Goal: Navigation & Orientation: Find specific page/section

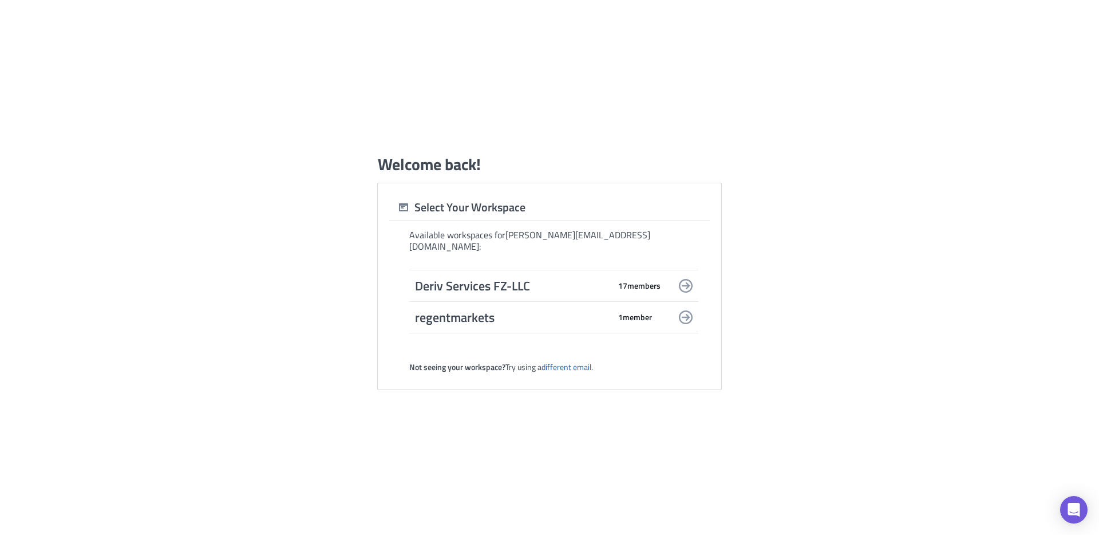
click at [528, 278] on span "Deriv Services FZ-LLC" at bounding box center [512, 286] width 195 height 16
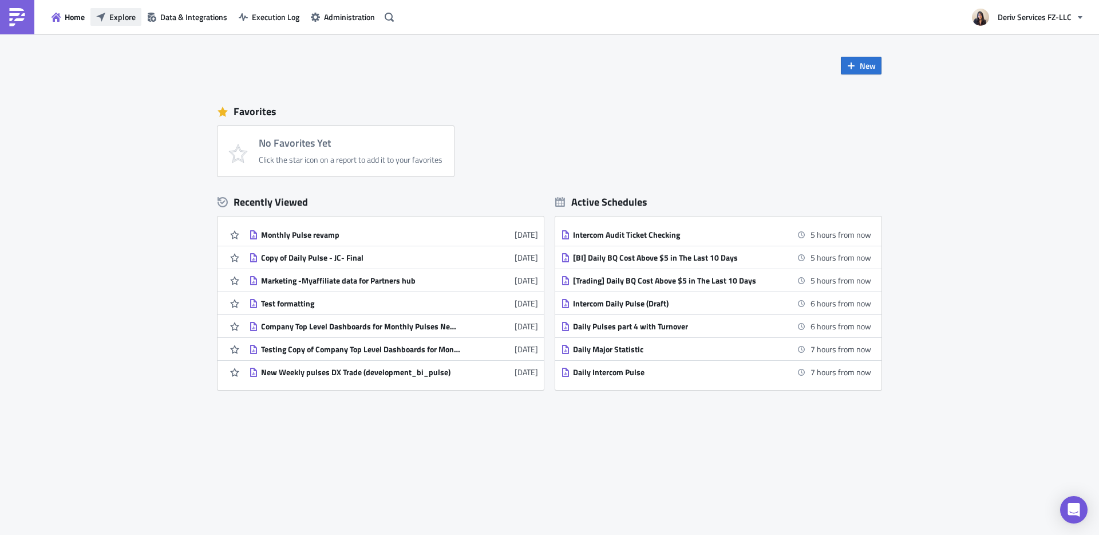
click at [117, 25] on button "Explore" at bounding box center [115, 17] width 51 height 18
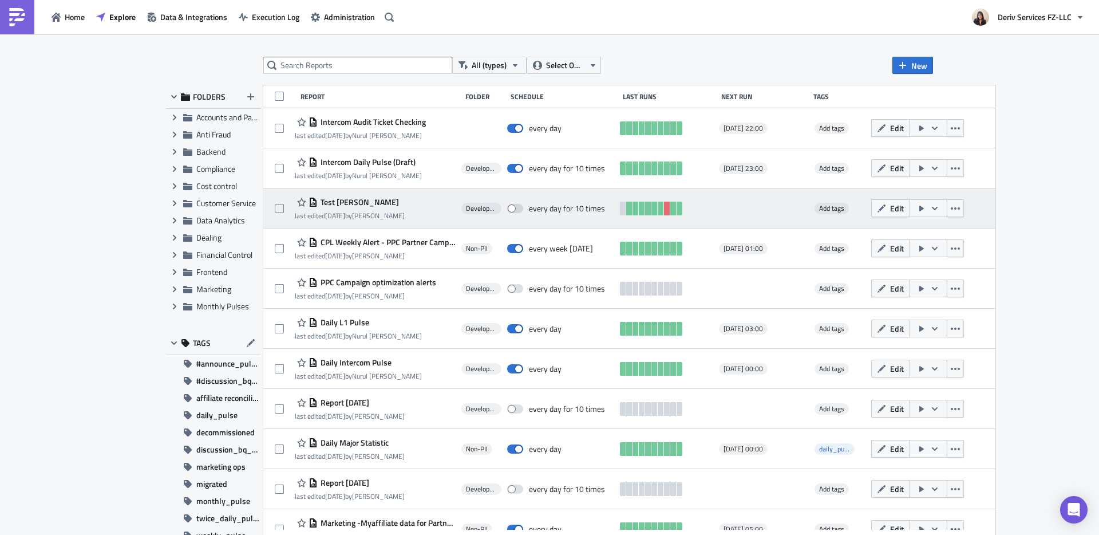
click at [341, 205] on span "Test mauricio" at bounding box center [358, 202] width 81 height 10
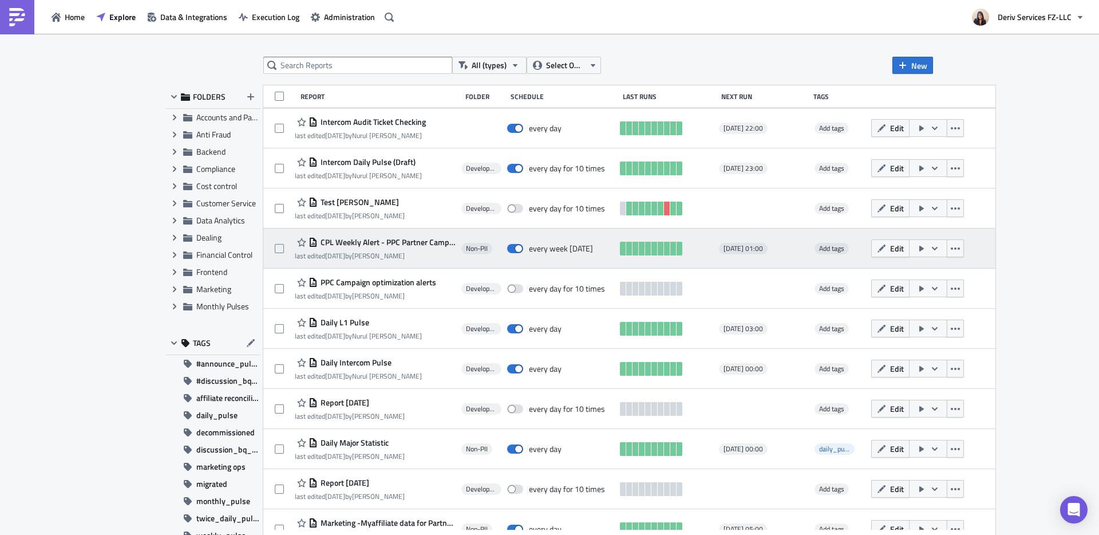
click at [381, 239] on span "CPL Weekly Alert - PPC Partner Campaign" at bounding box center [387, 242] width 138 height 10
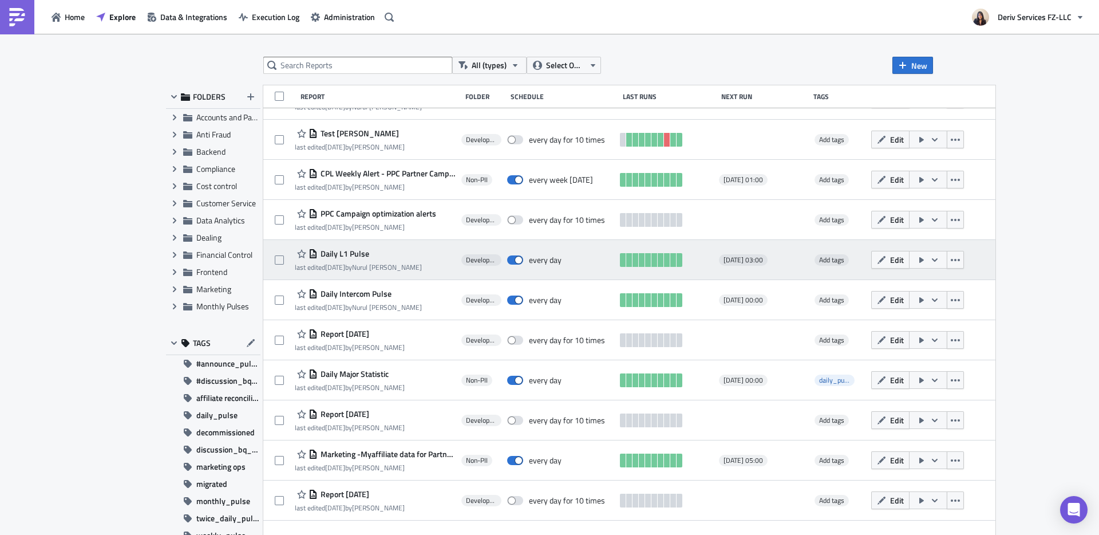
scroll to position [73, 0]
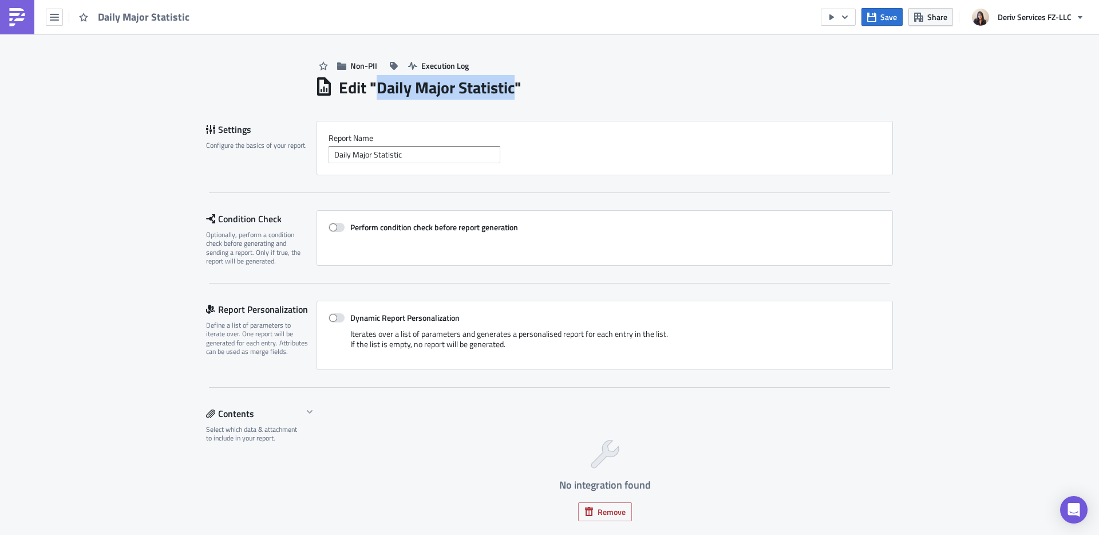
drag, startPoint x: 515, startPoint y: 92, endPoint x: 371, endPoint y: 93, distance: 144.2
click at [371, 93] on h1 "Edit " Daily Major Statistic "" at bounding box center [430, 87] width 183 height 21
copy h1 "Daily Major Statistic"
click at [585, 38] on div "Non-PII Execution Log" at bounding box center [604, 54] width 578 height 41
